Goal: Information Seeking & Learning: Find contact information

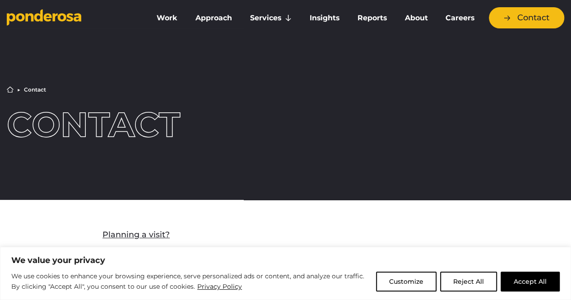
click at [463, 282] on button "Reject All" at bounding box center [468, 282] width 57 height 20
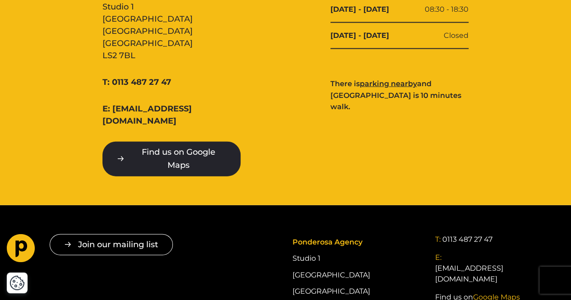
scroll to position [858, 0]
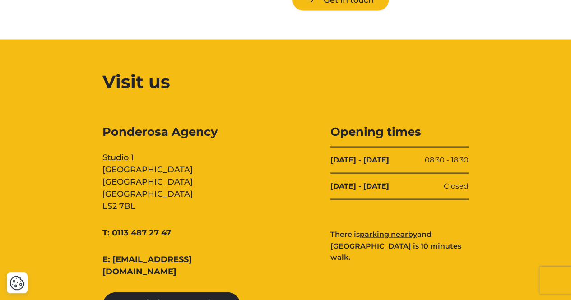
click at [131, 124] on span "Ponderosa Agency" at bounding box center [172, 132] width 138 height 16
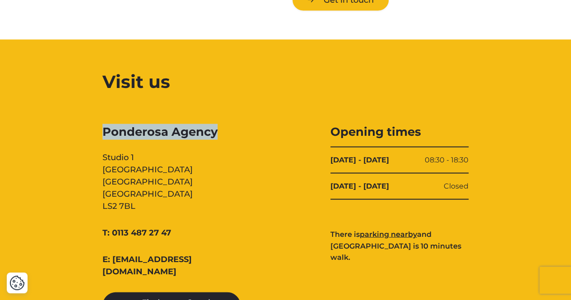
drag, startPoint x: 131, startPoint y: 112, endPoint x: 183, endPoint y: 115, distance: 51.6
click at [183, 124] on span "Ponderosa Agency" at bounding box center [172, 132] width 138 height 16
copy span "Ponderosa Agency"
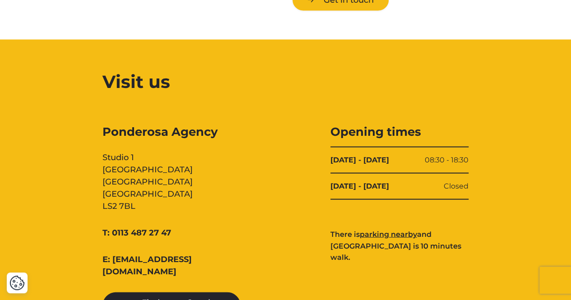
click at [107, 160] on div "Ponderosa Agency Studio [STREET_ADDRESS]" at bounding box center [172, 168] width 138 height 89
drag, startPoint x: 107, startPoint y: 160, endPoint x: 179, endPoint y: 158, distance: 71.9
click at [179, 158] on div "Ponderosa Agency Studio [STREET_ADDRESS]" at bounding box center [172, 168] width 138 height 89
copy div "[GEOGRAPHIC_DATA]"
click at [113, 169] on div "Ponderosa Agency Studio [STREET_ADDRESS]" at bounding box center [172, 168] width 138 height 89
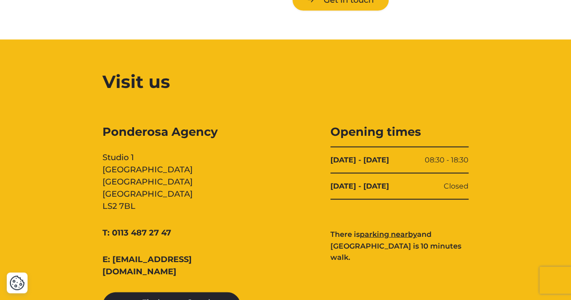
drag, startPoint x: 113, startPoint y: 169, endPoint x: 162, endPoint y: 169, distance: 48.8
click at [162, 169] on div "Ponderosa Agency Studio [STREET_ADDRESS]" at bounding box center [172, 168] width 138 height 89
copy div "[GEOGRAPHIC_DATA]"
click at [107, 196] on div "Ponderosa Agency Studio [STREET_ADDRESS]" at bounding box center [172, 168] width 138 height 89
drag, startPoint x: 107, startPoint y: 196, endPoint x: 126, endPoint y: 195, distance: 19.0
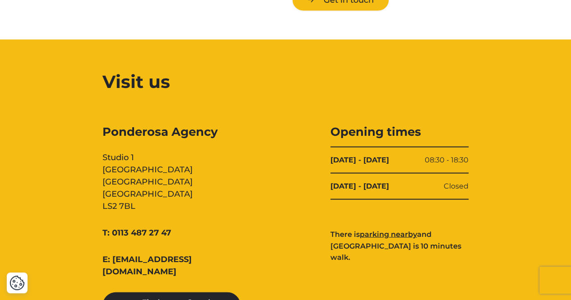
click at [126, 195] on div "Ponderosa Agency Studio [STREET_ADDRESS]" at bounding box center [172, 168] width 138 height 89
copy div "LS2 7BL"
drag, startPoint x: 183, startPoint y: 218, endPoint x: 116, endPoint y: 220, distance: 66.4
click at [116, 227] on div "T: 0113 487 27 47" at bounding box center [172, 233] width 138 height 12
copy link "113 487 27 47"
